Goal: Check status: Check status

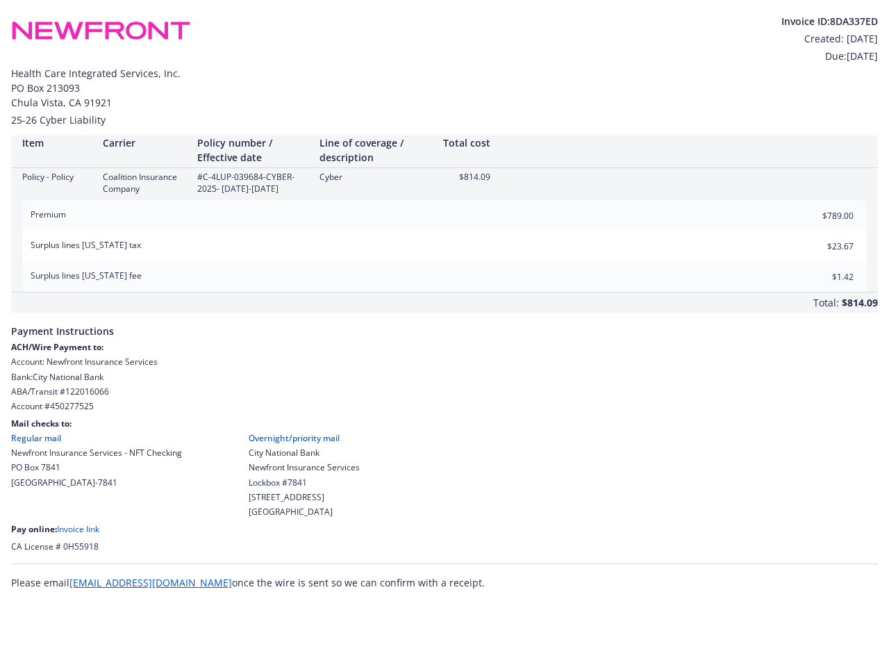
click at [444, 306] on div "Total: $814.09" at bounding box center [444, 302] width 867 height 20
